Goal: Information Seeking & Learning: Learn about a topic

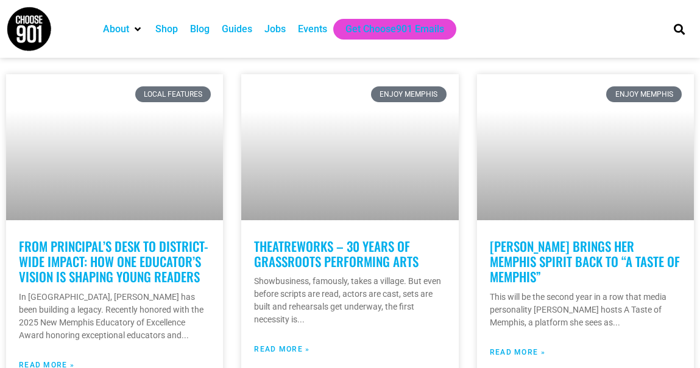
scroll to position [3537, 0]
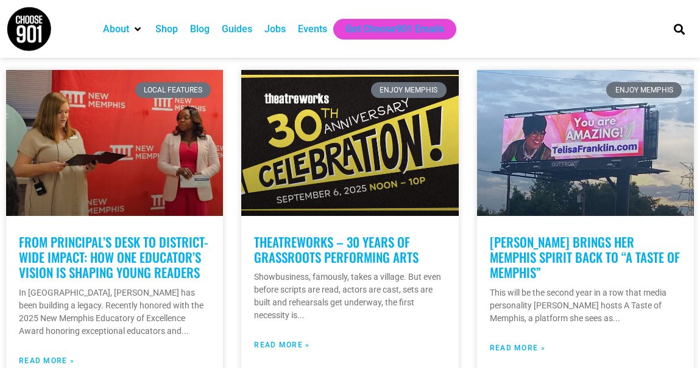
click at [197, 27] on div "Blog" at bounding box center [199, 29] width 19 height 15
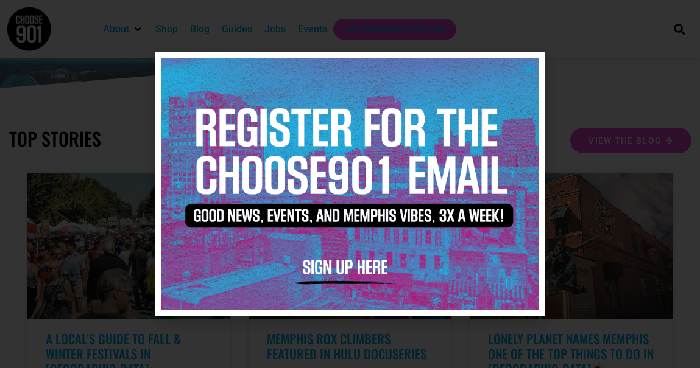
scroll to position [152, 0]
click at [529, 70] on icon "Close" at bounding box center [528, 69] width 9 height 9
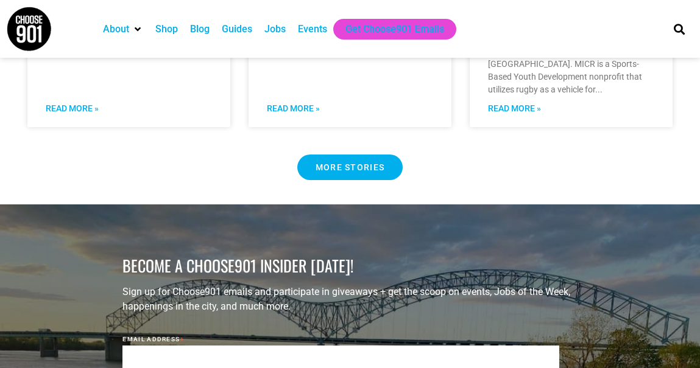
scroll to position [1197, 0]
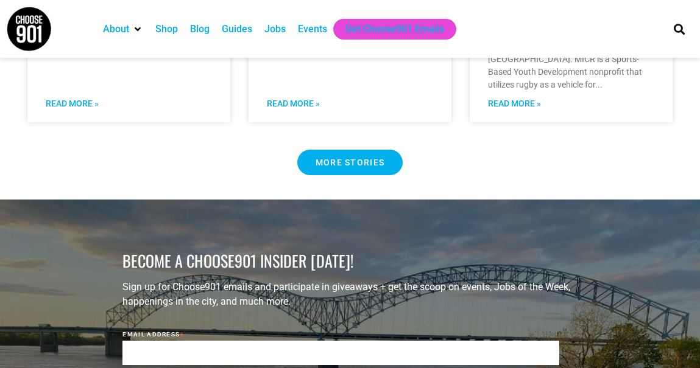
click at [374, 158] on span "MORE STORIES" at bounding box center [349, 162] width 69 height 9
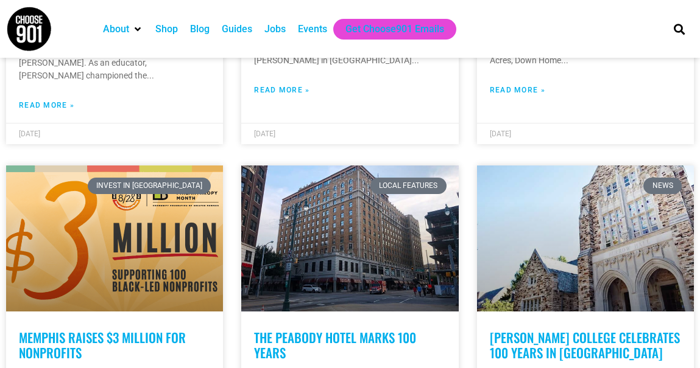
scroll to position [926, 0]
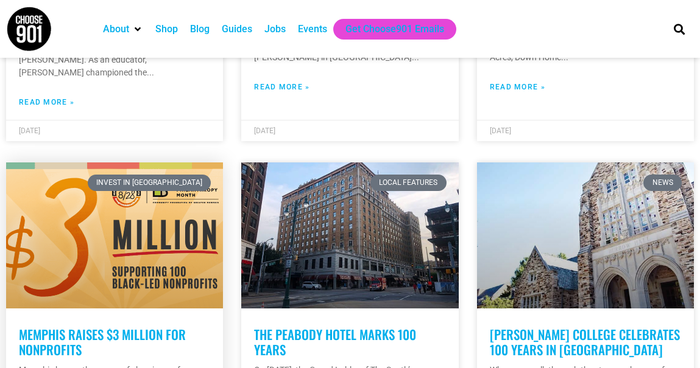
click at [132, 325] on link "Memphis Raises $3 Million for Nonprofits" at bounding box center [102, 342] width 167 height 34
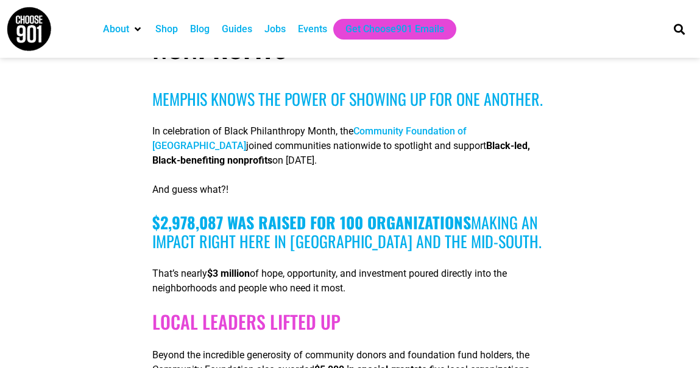
scroll to position [243, 0]
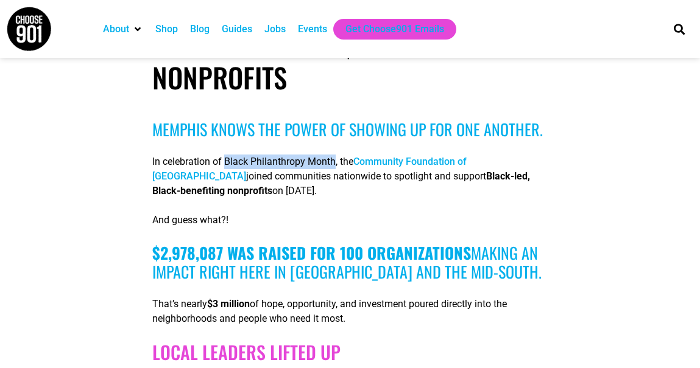
drag, startPoint x: 224, startPoint y: 161, endPoint x: 332, endPoint y: 159, distance: 108.4
click at [332, 159] on p "In celebration of Black Philanthropy Month, the Community Foundation of Greater…" at bounding box center [349, 177] width 395 height 44
copy p "Black Philanthropy Month"
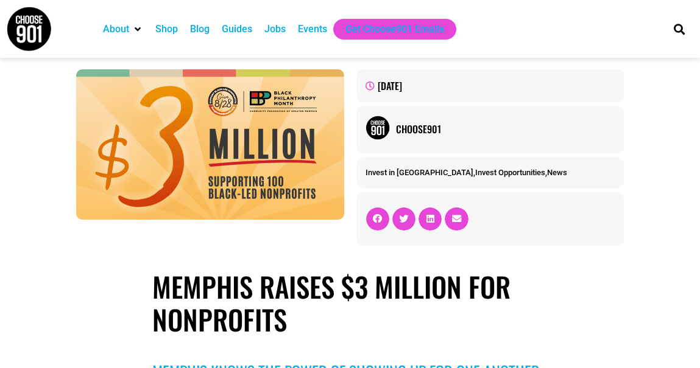
scroll to position [0, 0]
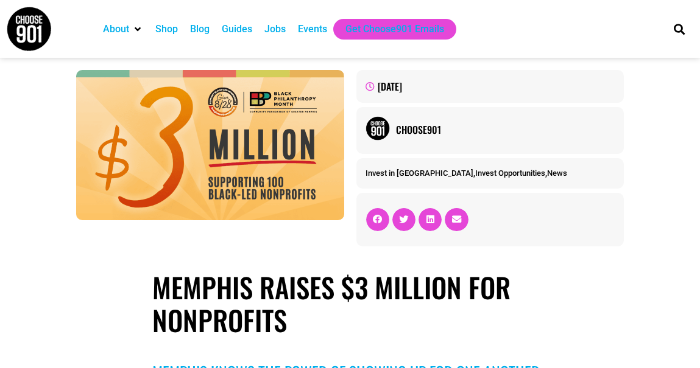
drag, startPoint x: 264, startPoint y: 131, endPoint x: 480, endPoint y: 0, distance: 252.7
